Goal: Information Seeking & Learning: Learn about a topic

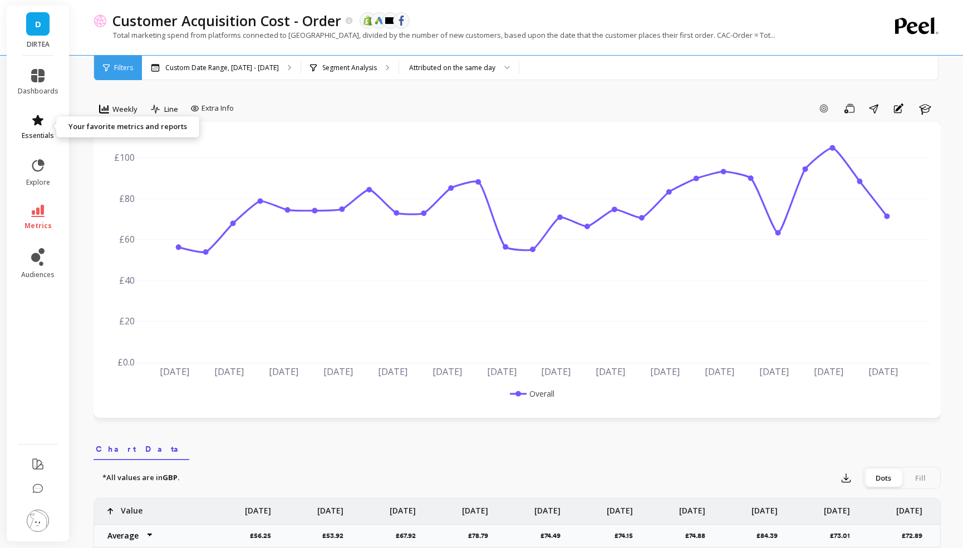
click at [36, 126] on icon at bounding box center [37, 120] width 13 height 13
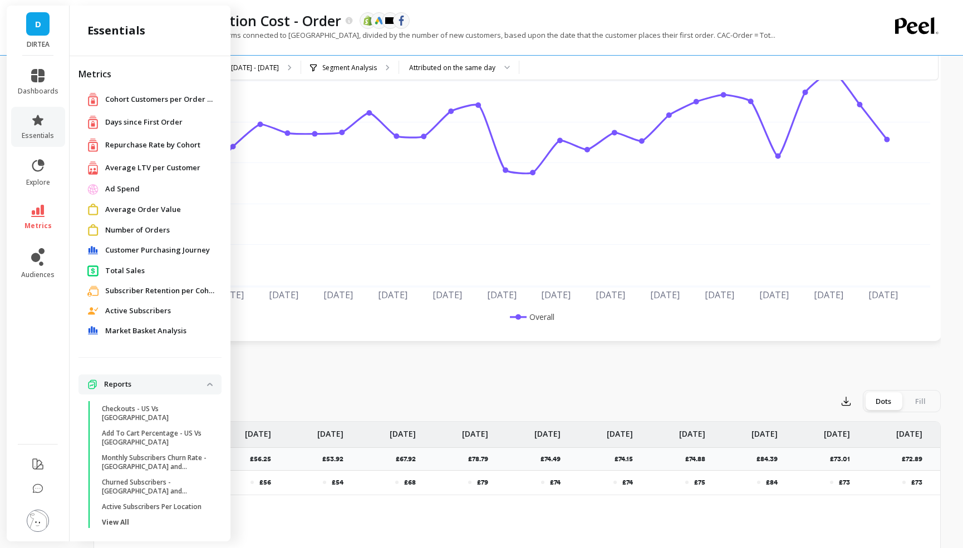
scroll to position [76, 0]
click at [780, 33] on div "Total marketing spend from platforms connected to [GEOGRAPHIC_DATA], divided by…" at bounding box center [472, 40] width 756 height 21
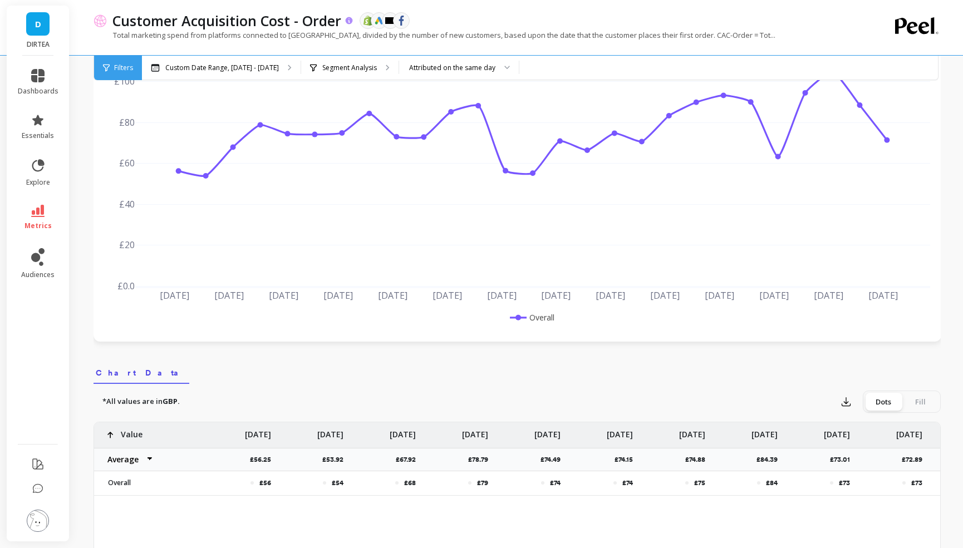
click at [288, 16] on p "Customer Acquisition Cost - Order" at bounding box center [226, 20] width 229 height 19
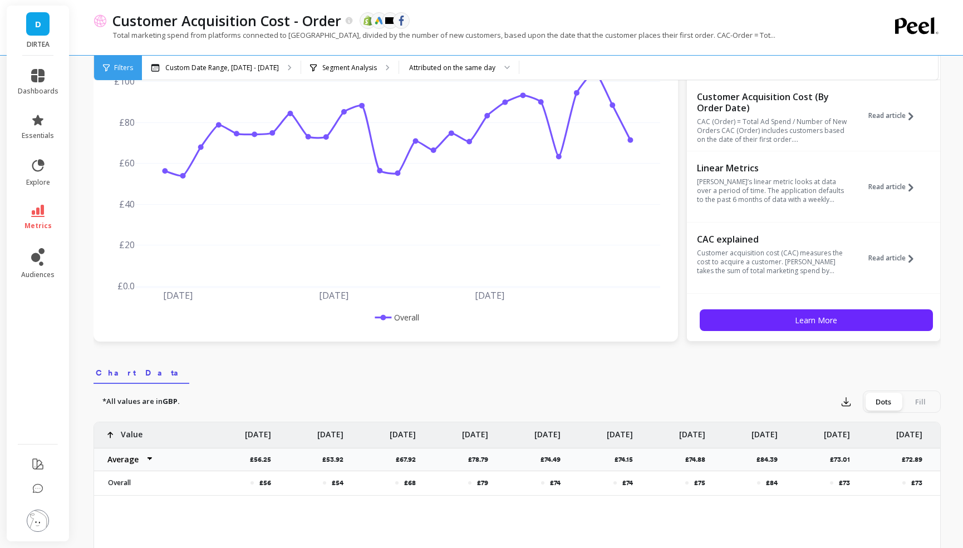
click at [789, 35] on div "Total marketing spend from platforms connected to [GEOGRAPHIC_DATA], divided by…" at bounding box center [472, 40] width 756 height 21
click at [721, 377] on nav "Chart Data" at bounding box center [517, 371] width 847 height 26
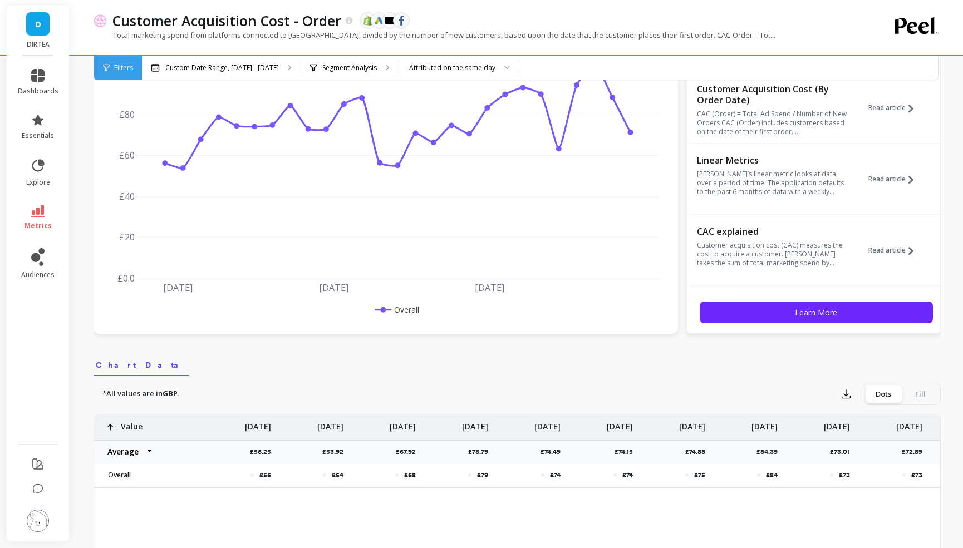
scroll to position [0, 0]
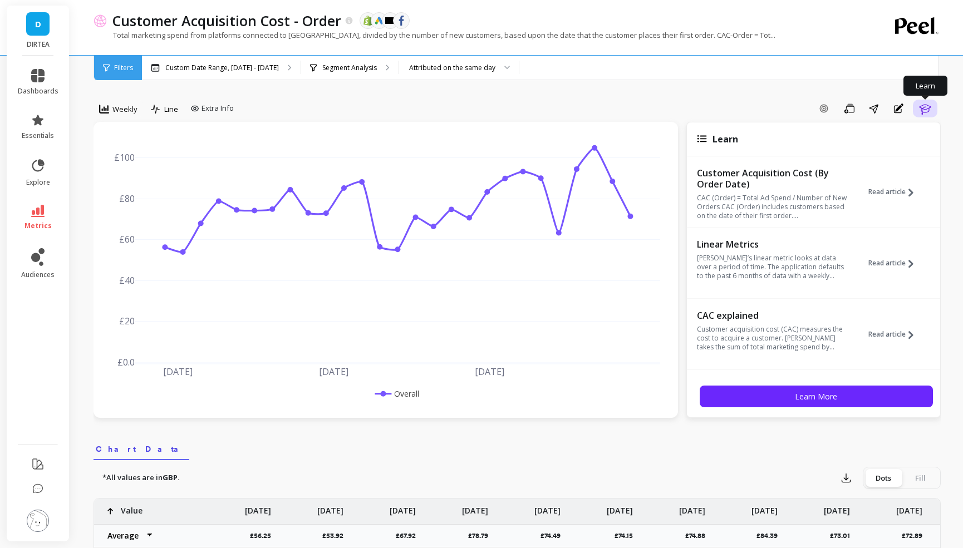
click at [925, 109] on icon "button" at bounding box center [925, 109] width 12 height 11
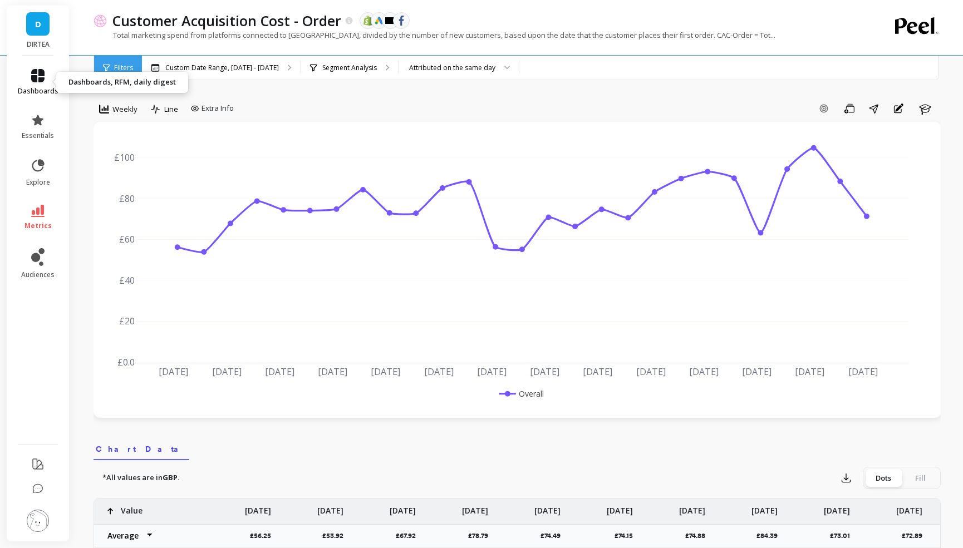
click at [39, 81] on icon at bounding box center [37, 75] width 13 height 13
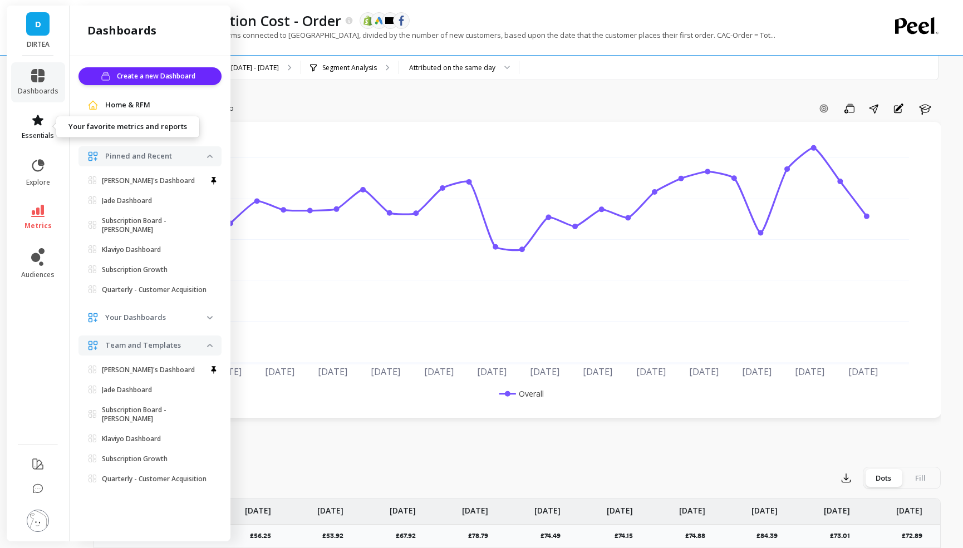
click at [32, 126] on icon at bounding box center [37, 120] width 13 height 13
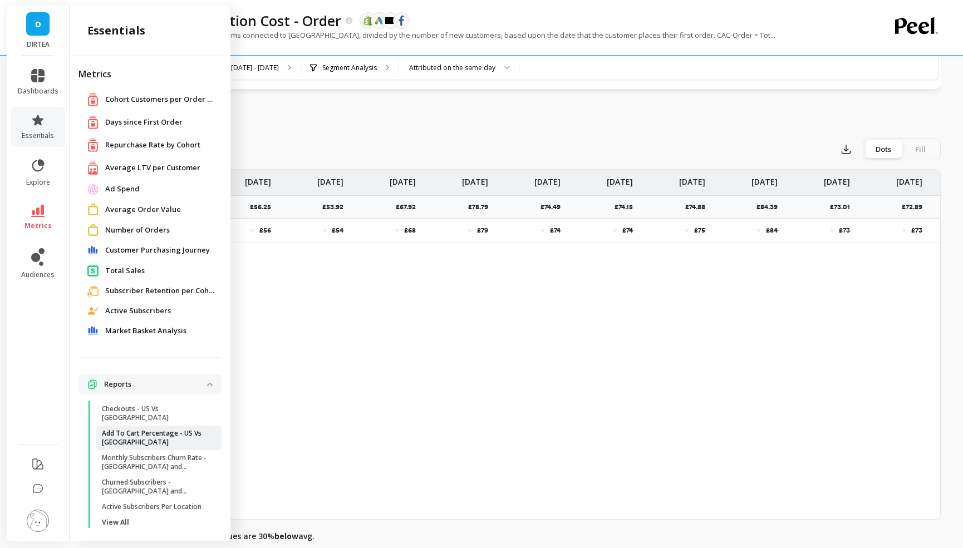
scroll to position [350, 0]
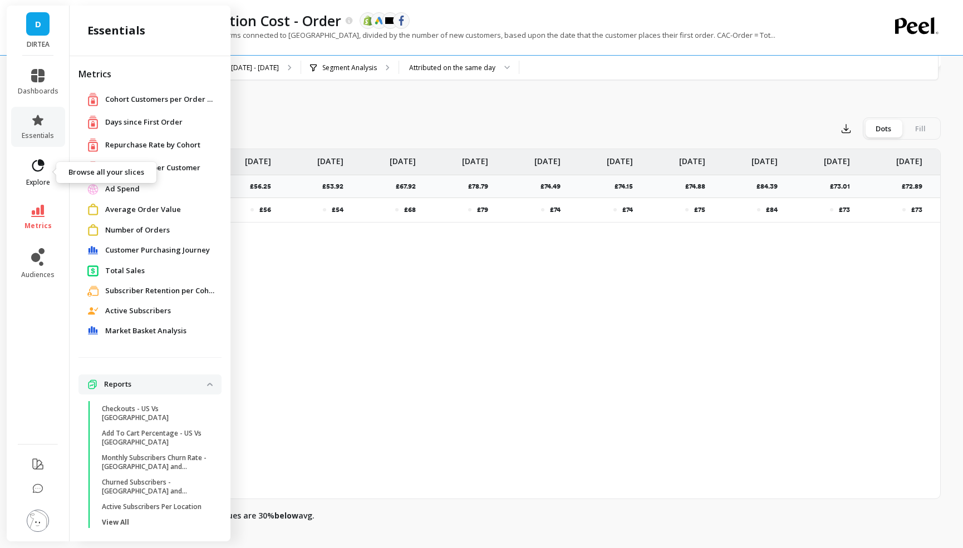
click at [31, 183] on span "explore" at bounding box center [38, 182] width 24 height 9
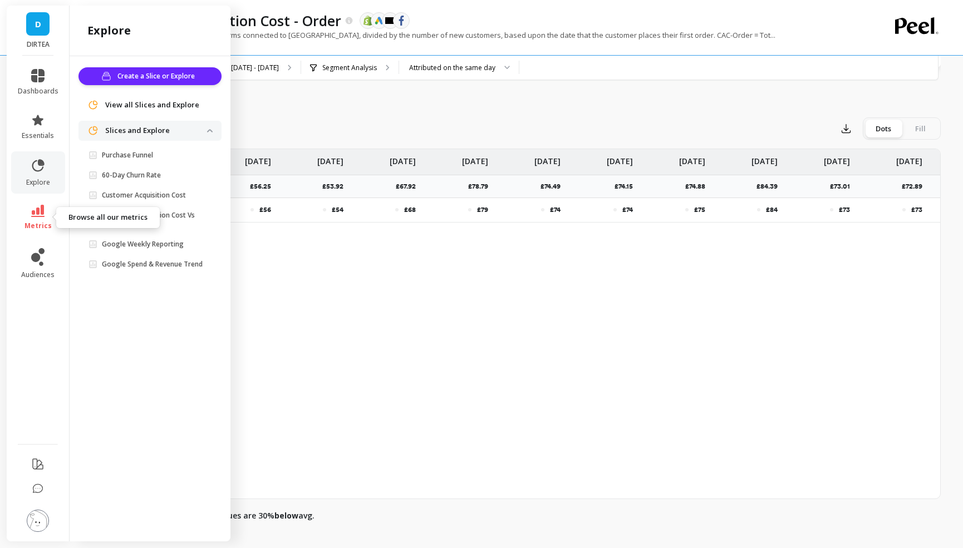
click at [38, 205] on icon at bounding box center [37, 211] width 13 height 12
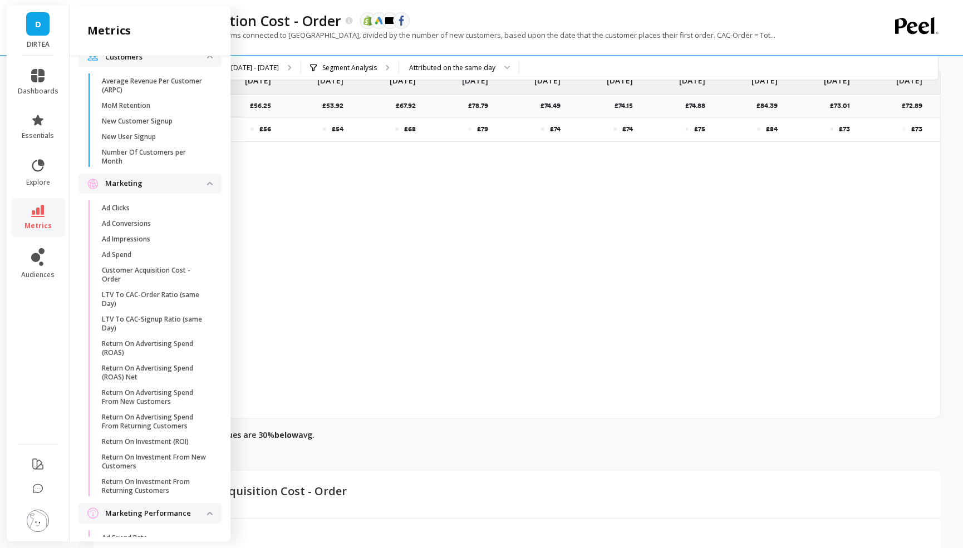
scroll to position [0, 0]
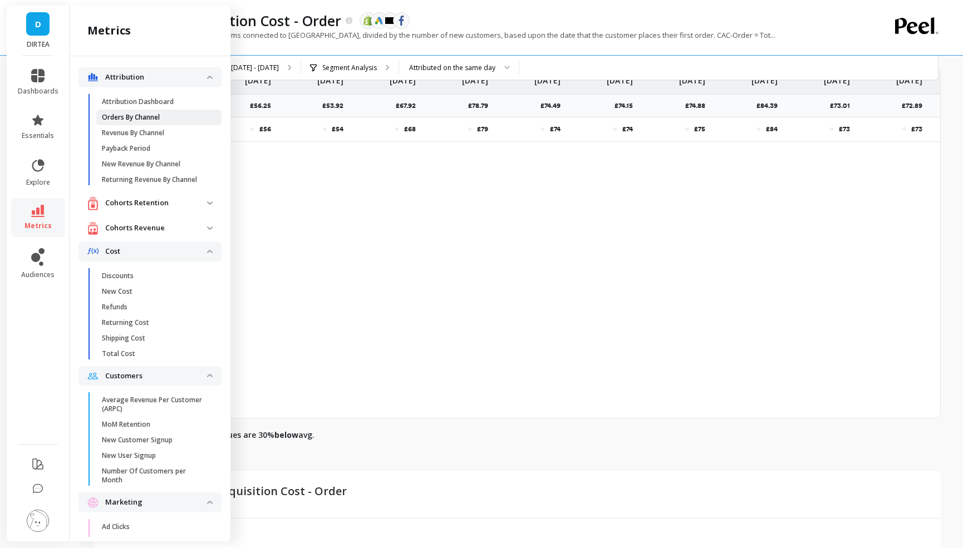
click at [178, 116] on span "Orders By Channel" at bounding box center [155, 117] width 106 height 9
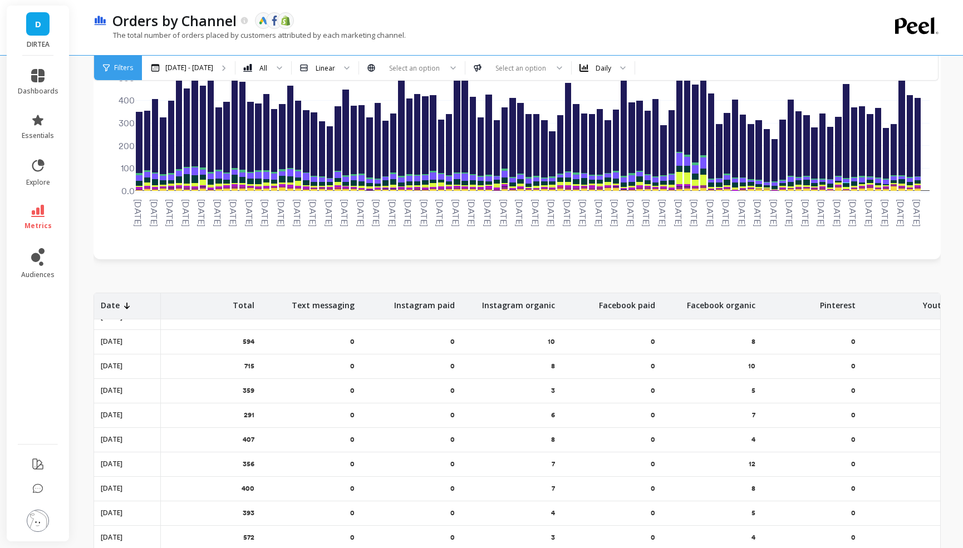
scroll to position [728, 0]
